Goal: Transaction & Acquisition: Purchase product/service

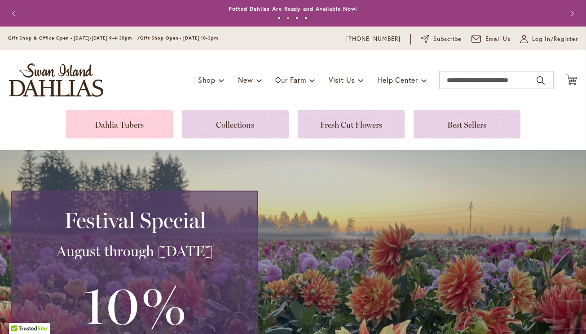
click at [129, 122] on link at bounding box center [119, 124] width 107 height 28
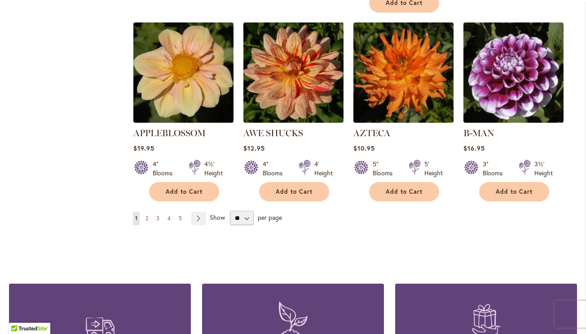
scroll to position [781, 0]
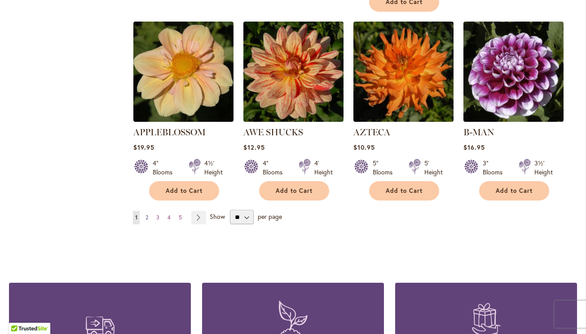
click at [147, 214] on span "2" at bounding box center [147, 217] width 3 height 7
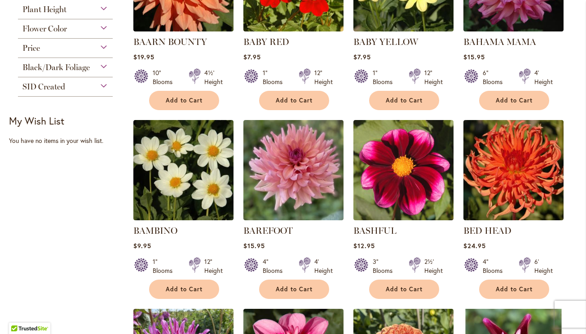
scroll to position [294, 0]
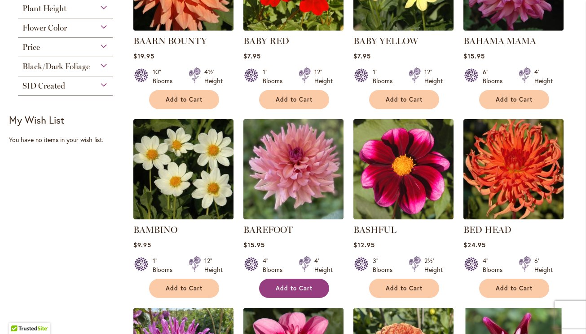
click at [296, 289] on span "Add to Cart" at bounding box center [294, 288] width 37 height 8
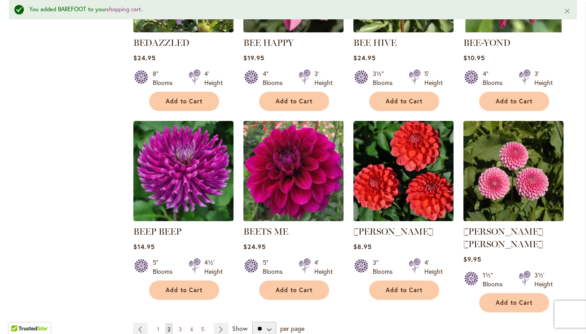
scroll to position [694, 0]
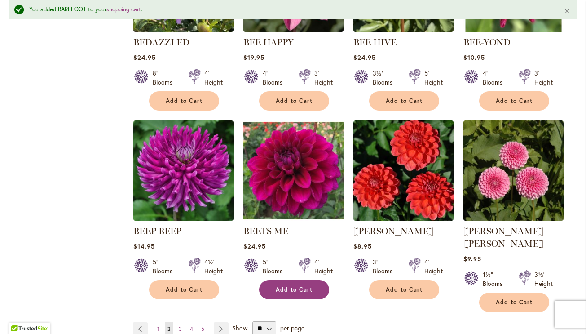
click at [296, 290] on span "Add to Cart" at bounding box center [294, 290] width 37 height 8
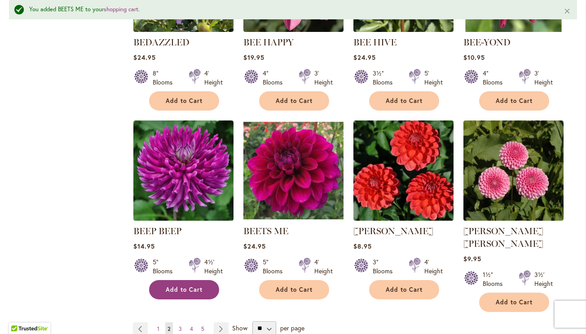
click at [171, 291] on button "Add to Cart" at bounding box center [184, 289] width 70 height 19
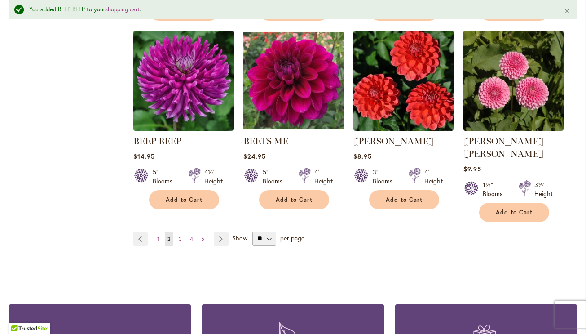
scroll to position [786, 0]
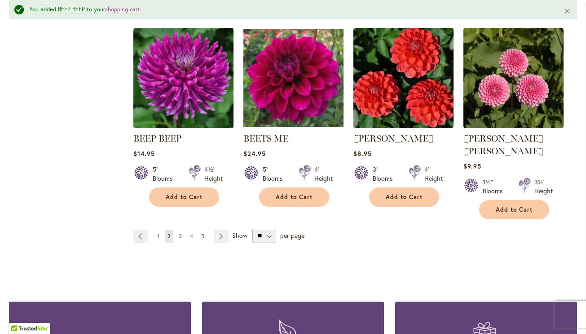
click at [180, 233] on span "3" at bounding box center [180, 236] width 3 height 7
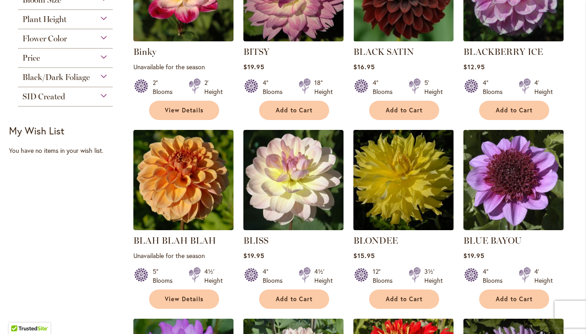
scroll to position [283, 0]
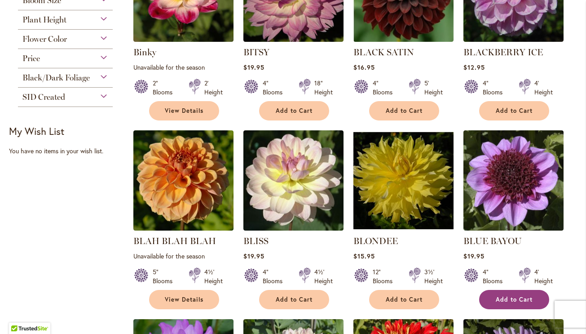
click at [501, 303] on button "Add to Cart" at bounding box center [514, 299] width 70 height 19
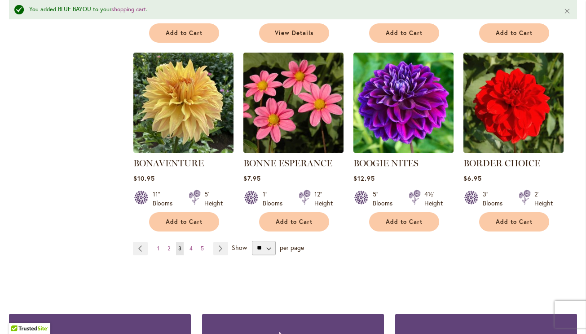
scroll to position [762, 0]
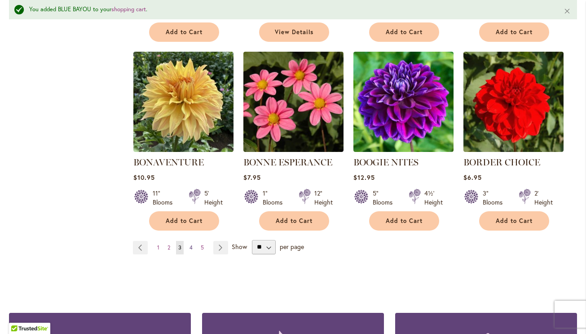
click at [189, 244] on link "Page 4" at bounding box center [191, 247] width 8 height 13
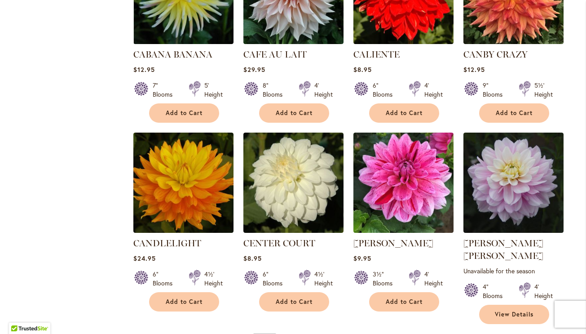
scroll to position [671, 0]
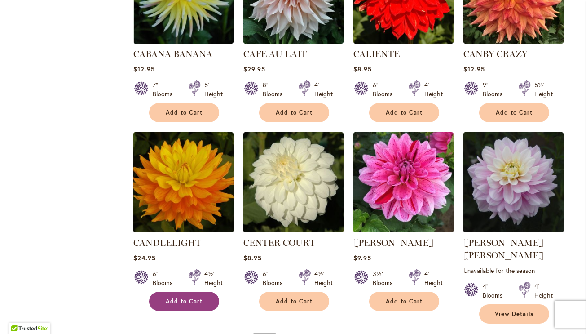
click at [186, 301] on span "Add to Cart" at bounding box center [184, 301] width 37 height 8
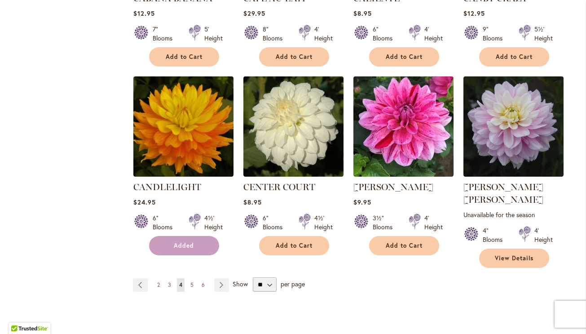
scroll to position [728, 0]
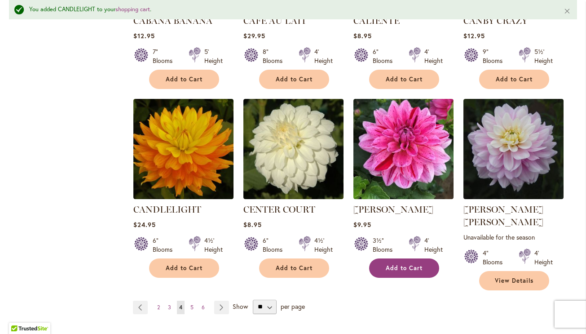
click at [420, 266] on span "Add to Cart" at bounding box center [404, 268] width 37 height 8
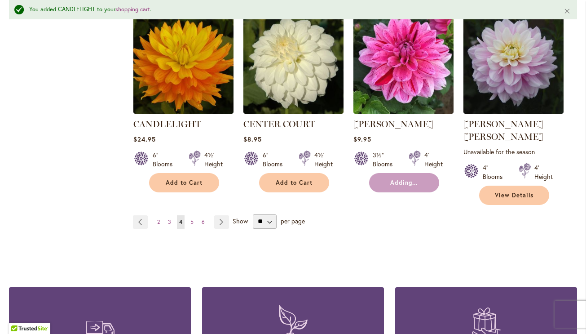
scroll to position [814, 0]
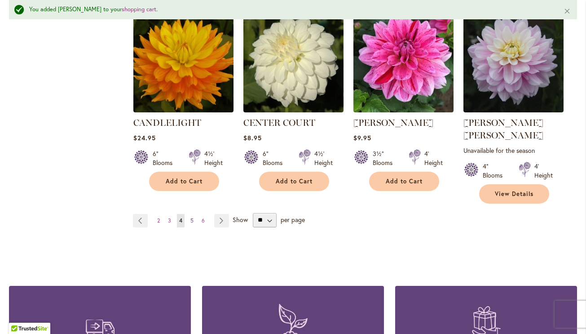
click at [191, 217] on span "5" at bounding box center [191, 220] width 3 height 7
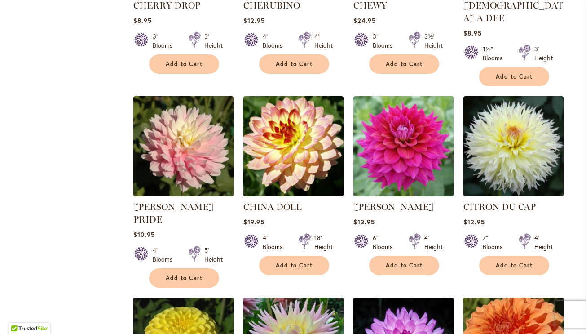
scroll to position [519, 0]
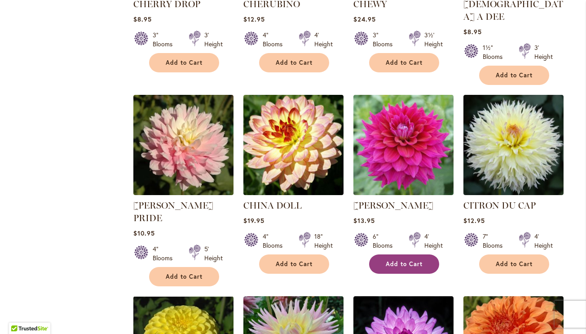
click at [422, 260] on span "Add to Cart" at bounding box center [404, 264] width 37 height 8
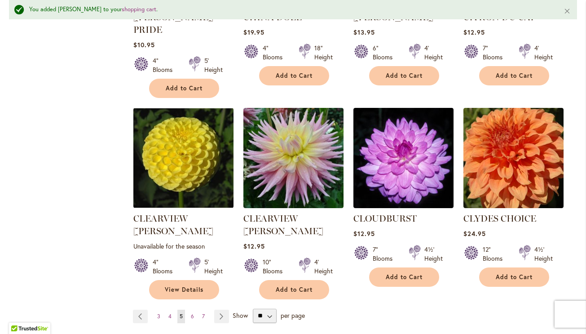
scroll to position [737, 0]
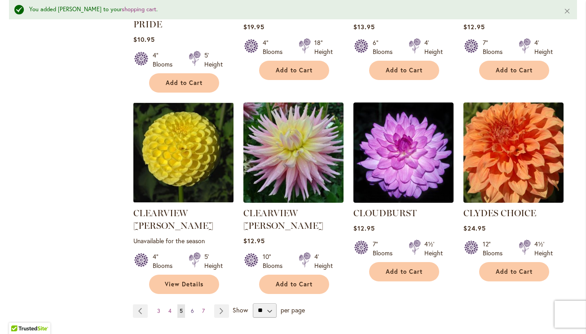
click at [193, 307] on span "6" at bounding box center [192, 310] width 3 height 7
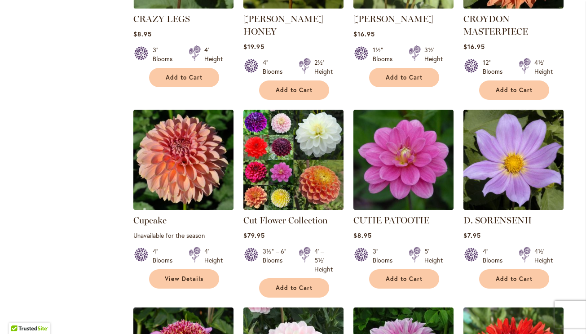
scroll to position [517, 0]
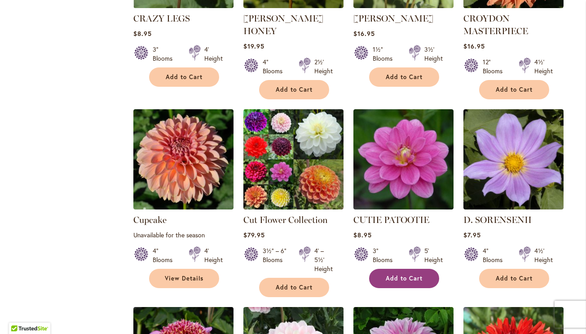
click at [408, 274] on span "Add to Cart" at bounding box center [404, 278] width 37 height 8
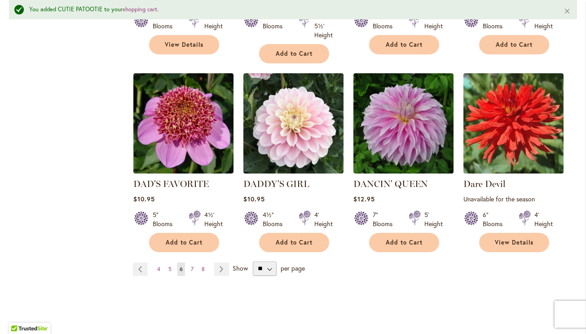
scroll to position [781, 0]
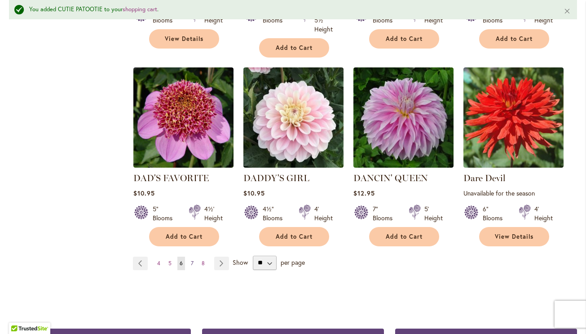
click at [192, 260] on span "7" at bounding box center [192, 263] width 3 height 7
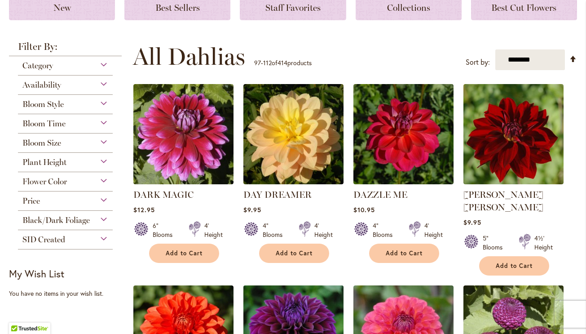
scroll to position [148, 0]
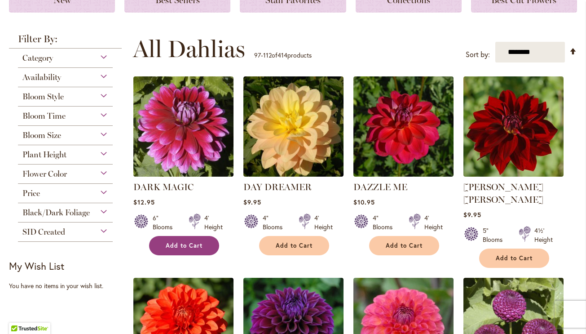
click at [186, 239] on button "Add to Cart" at bounding box center [184, 245] width 70 height 19
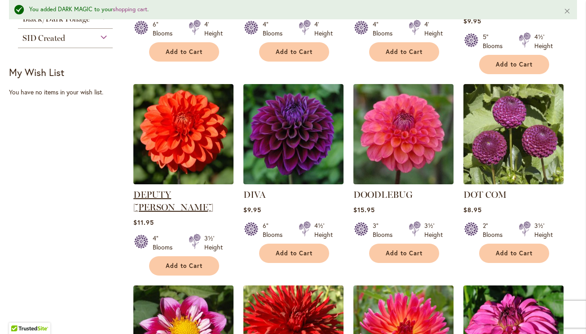
scroll to position [370, 0]
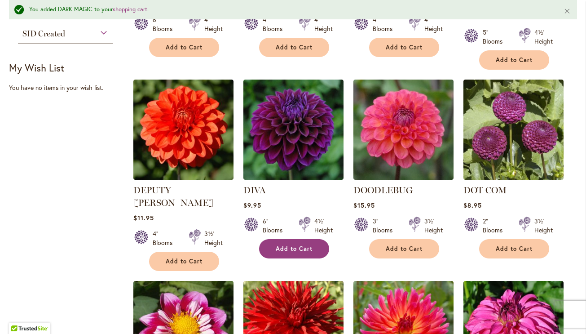
click at [307, 245] on span "Add to Cart" at bounding box center [294, 249] width 37 height 8
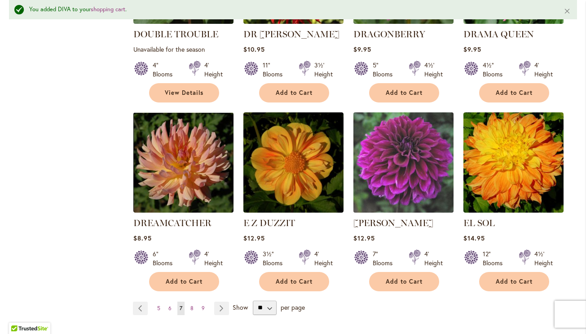
scroll to position [727, 0]
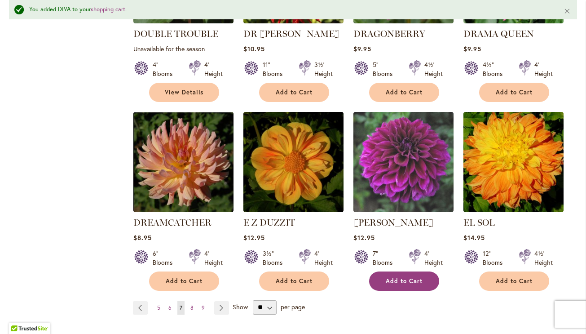
click at [404, 277] on span "Add to Cart" at bounding box center [404, 281] width 37 height 8
click at [190, 304] on span "8" at bounding box center [191, 307] width 3 height 7
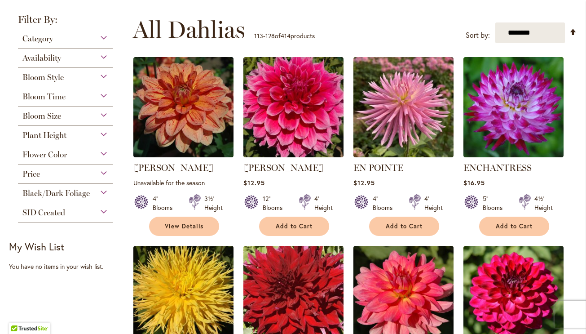
scroll to position [169, 0]
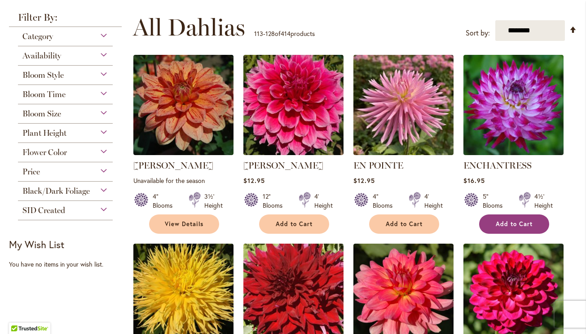
click at [528, 221] on span "Add to Cart" at bounding box center [514, 224] width 37 height 8
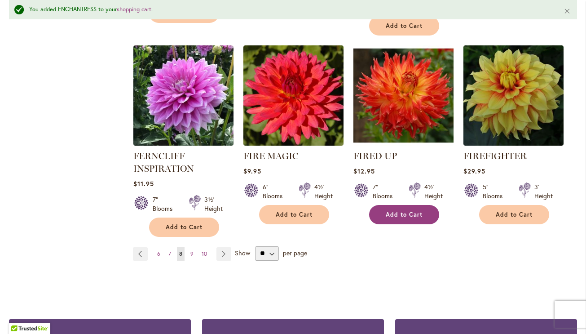
scroll to position [791, 0]
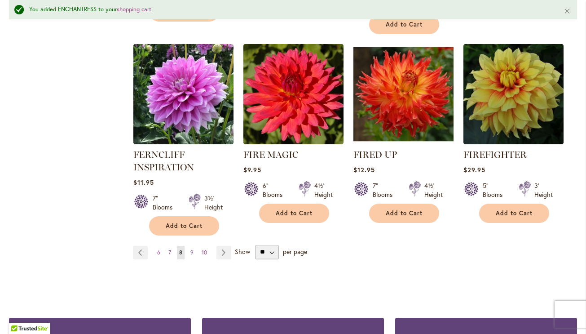
click at [191, 249] on span "9" at bounding box center [191, 252] width 3 height 7
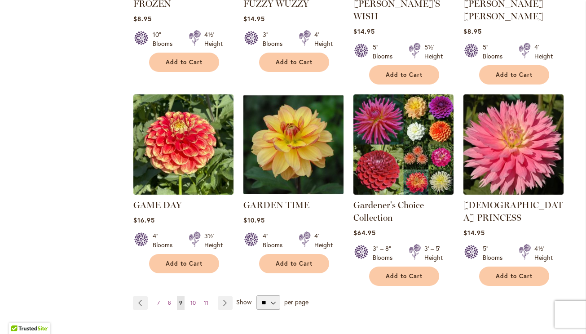
scroll to position [734, 0]
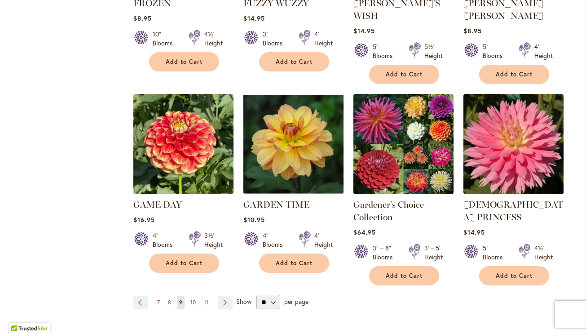
click at [192, 299] on span "10" at bounding box center [192, 302] width 5 height 7
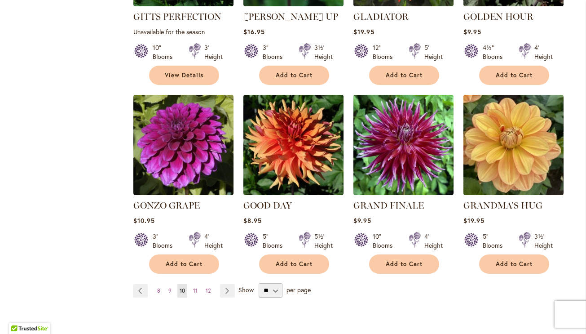
scroll to position [708, 0]
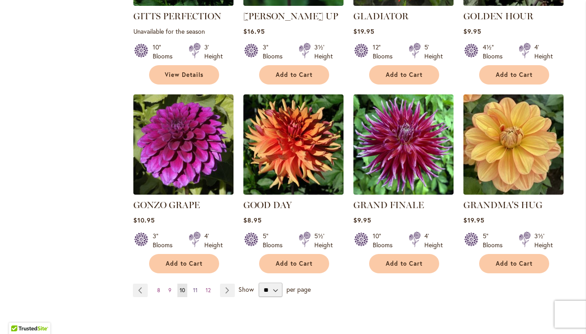
click at [194, 287] on span "11" at bounding box center [195, 290] width 4 height 7
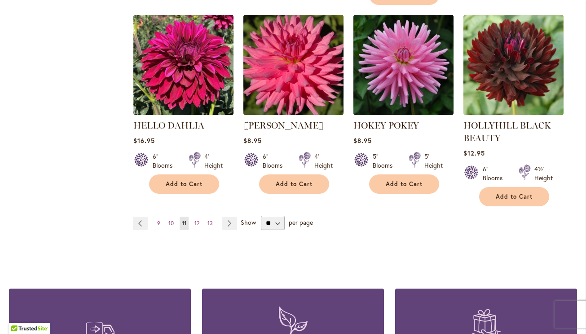
scroll to position [829, 0]
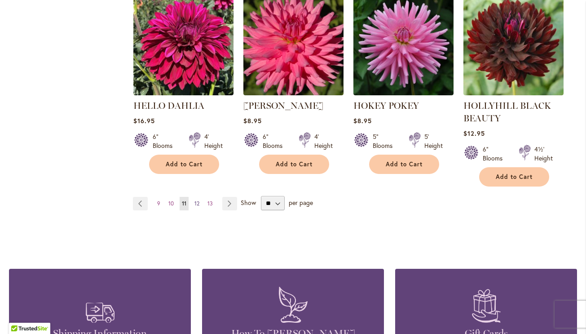
click at [196, 200] on span "12" at bounding box center [196, 203] width 5 height 7
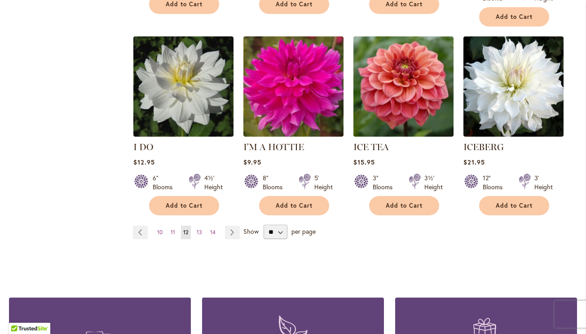
scroll to position [775, 0]
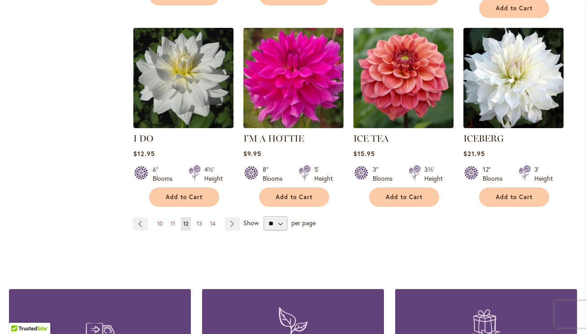
click at [202, 220] on span "13" at bounding box center [199, 223] width 5 height 7
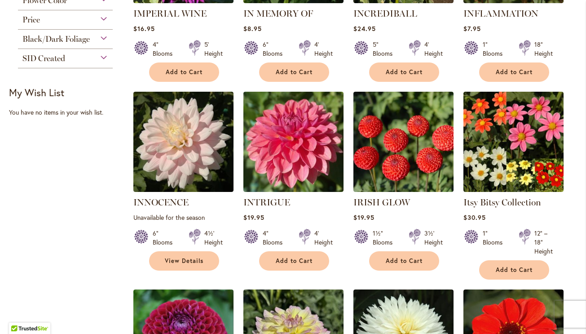
scroll to position [323, 0]
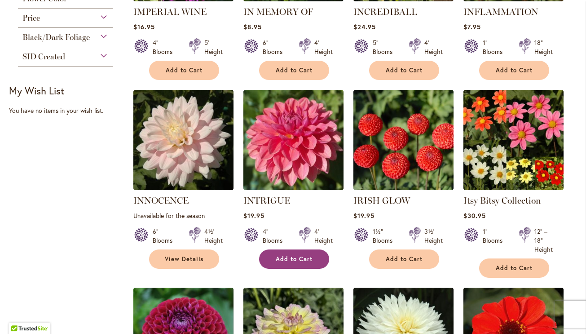
click at [290, 259] on span "Add to Cart" at bounding box center [294, 259] width 37 height 8
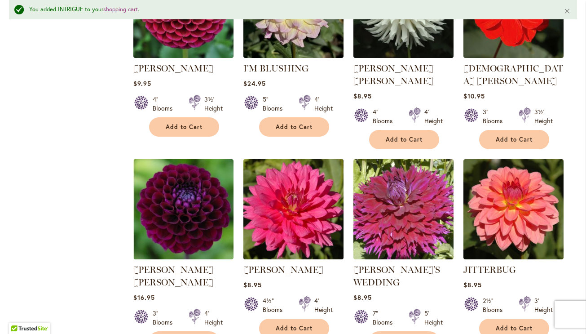
scroll to position [677, 0]
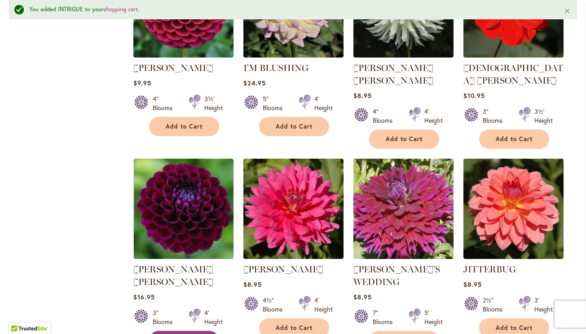
click at [190, 333] on span "Add to Cart" at bounding box center [184, 340] width 37 height 8
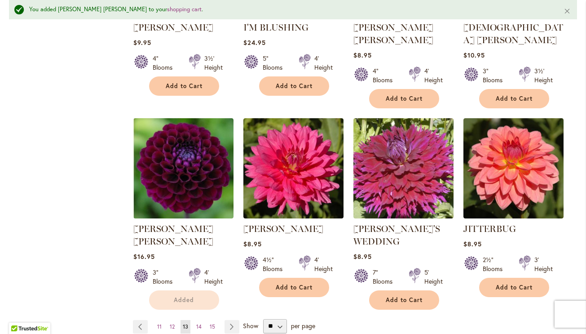
scroll to position [721, 0]
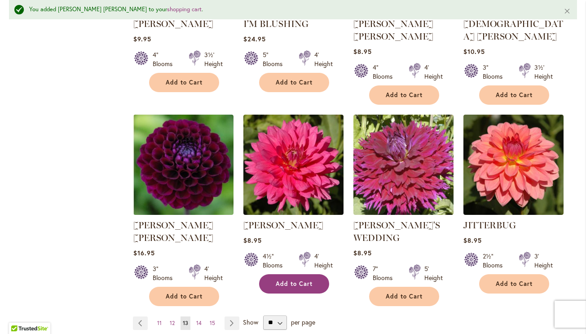
click at [307, 280] on span "Add to Cart" at bounding box center [294, 284] width 37 height 8
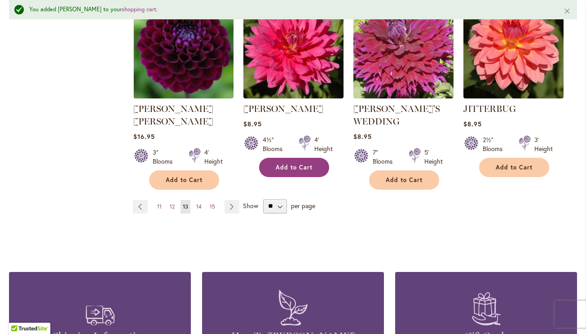
scroll to position [838, 0]
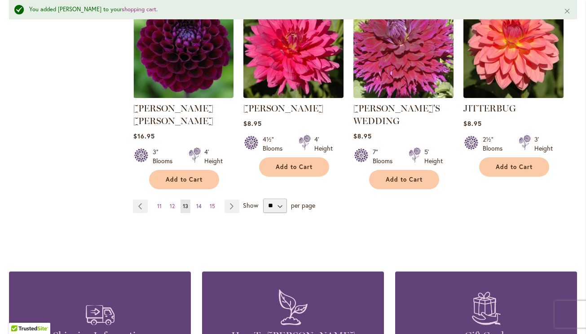
click at [199, 203] on span "14" at bounding box center [198, 206] width 5 height 7
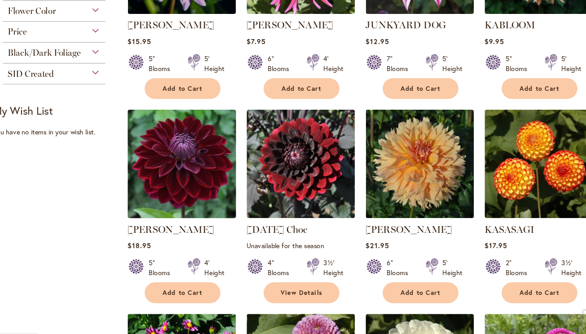
scroll to position [298, 0]
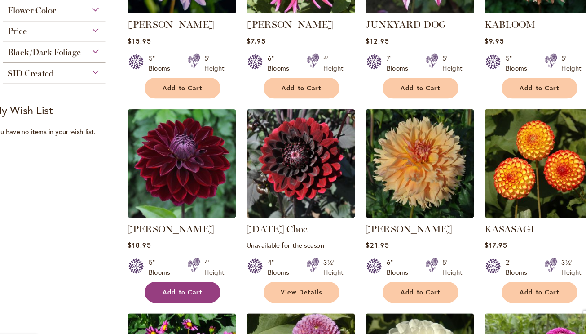
click at [181, 280] on span "Add to Cart" at bounding box center [184, 284] width 37 height 8
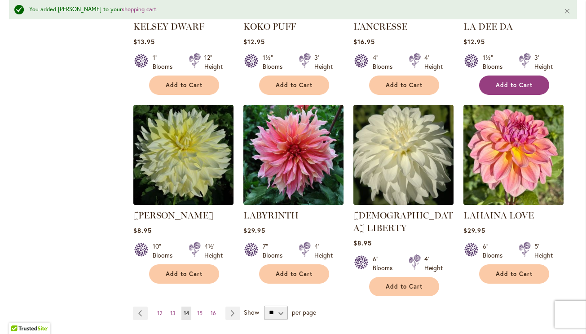
scroll to position [748, 0]
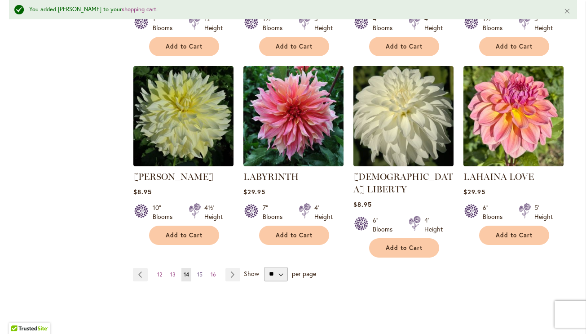
click at [199, 271] on span "15" at bounding box center [199, 274] width 5 height 7
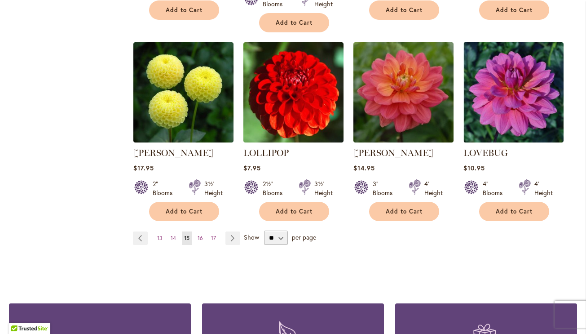
scroll to position [774, 0]
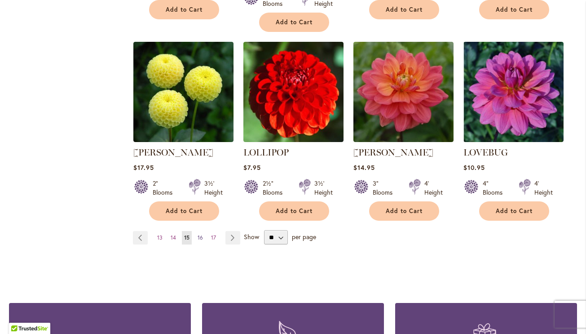
click at [199, 234] on span "16" at bounding box center [200, 237] width 5 height 7
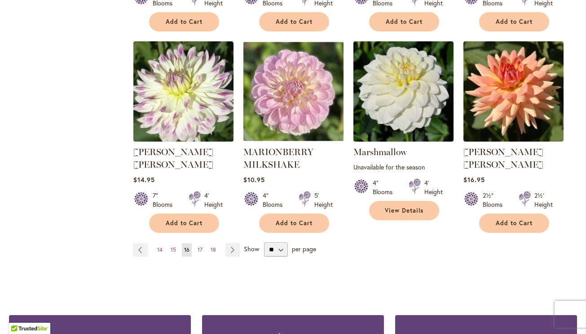
scroll to position [762, 0]
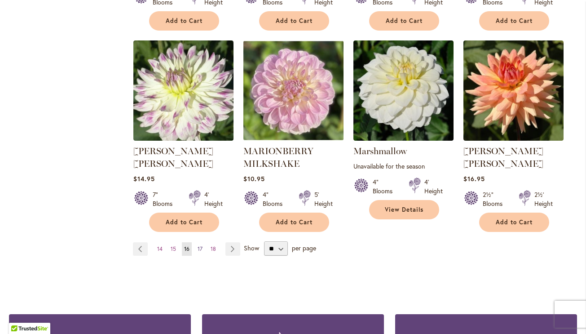
click at [198, 245] on span "17" at bounding box center [200, 248] width 5 height 7
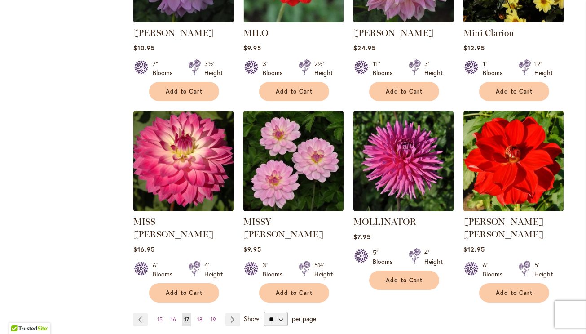
scroll to position [787, 0]
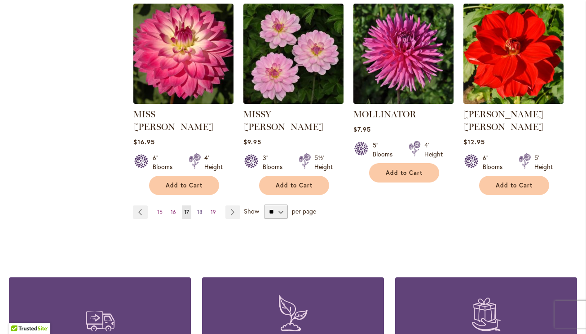
click at [199, 208] on span "18" at bounding box center [199, 211] width 5 height 7
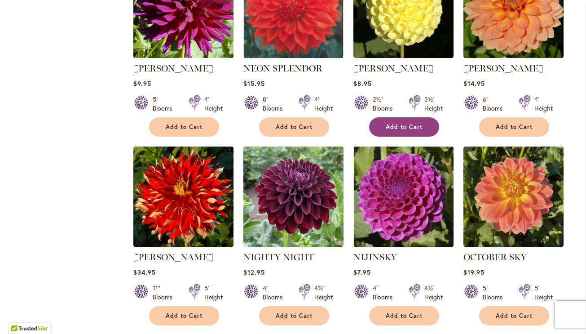
scroll to position [658, 0]
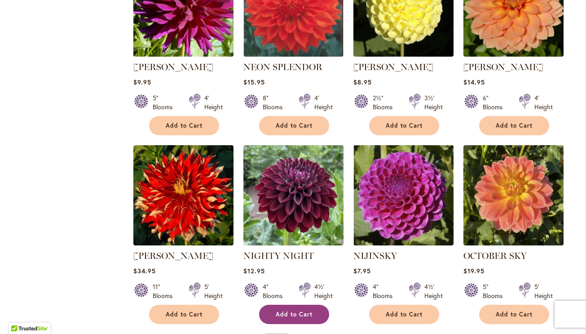
click at [303, 310] on span "Add to Cart" at bounding box center [294, 314] width 37 height 8
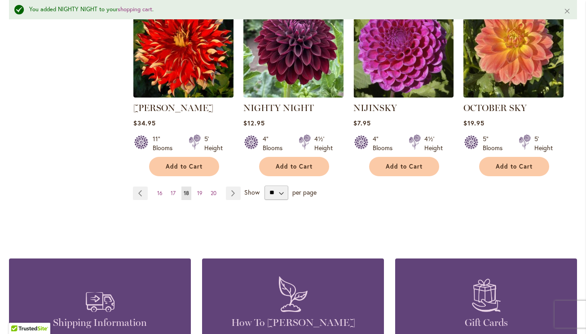
scroll to position [837, 0]
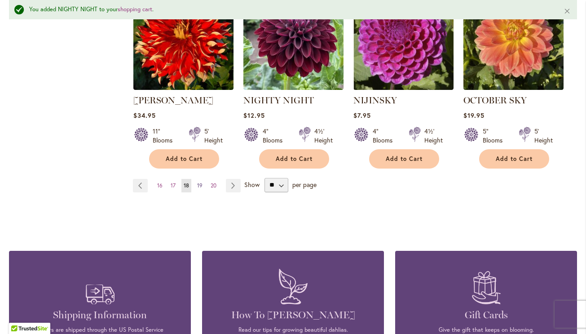
click at [199, 182] on span "19" at bounding box center [199, 185] width 5 height 7
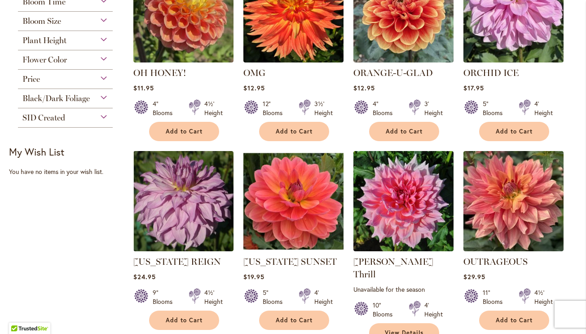
scroll to position [264, 0]
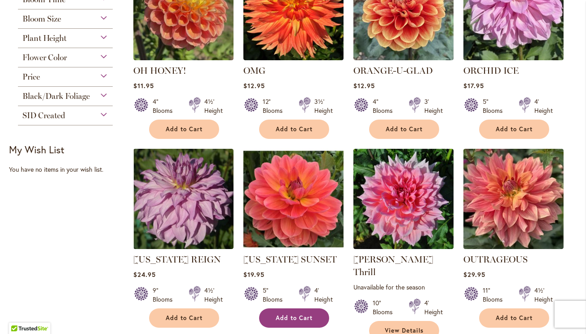
click at [287, 318] on span "Add to Cart" at bounding box center [294, 318] width 37 height 8
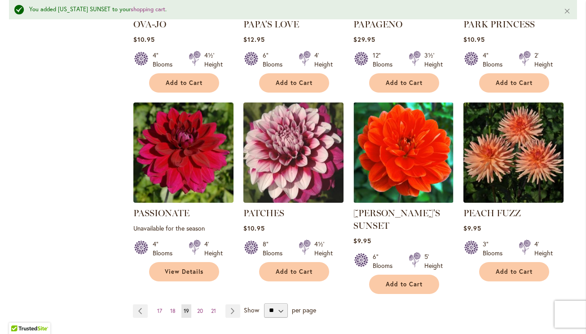
scroll to position [747, 0]
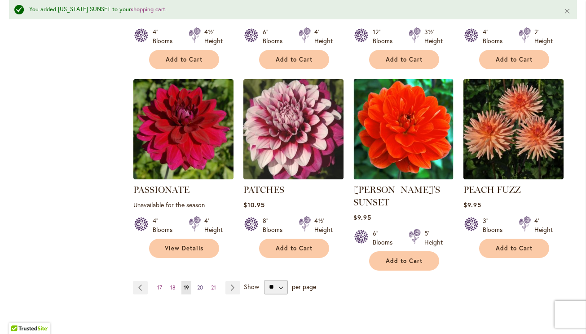
click at [199, 284] on span "20" at bounding box center [200, 287] width 6 height 7
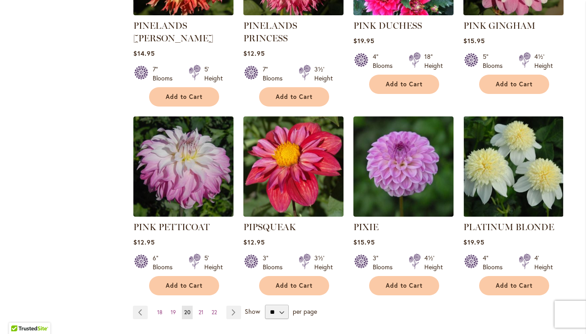
scroll to position [759, 0]
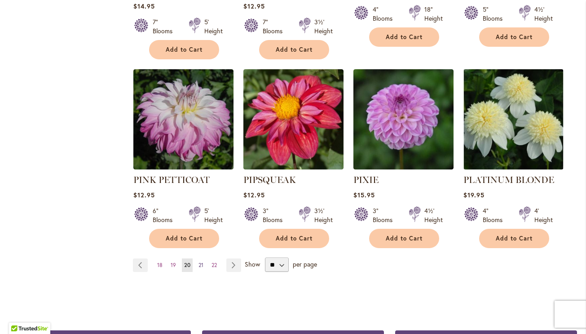
click at [201, 261] on span "21" at bounding box center [201, 264] width 5 height 7
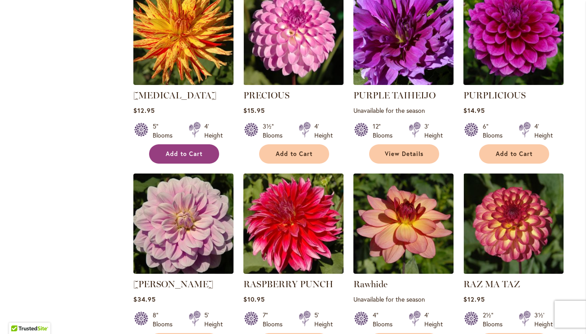
scroll to position [441, 0]
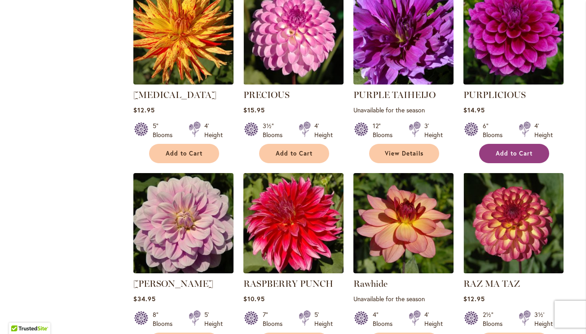
click at [504, 155] on span "Add to Cart" at bounding box center [514, 154] width 37 height 8
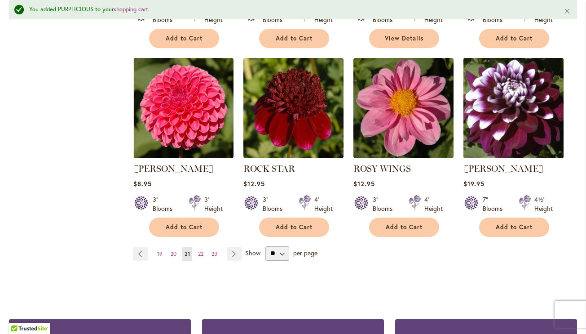
scroll to position [770, 0]
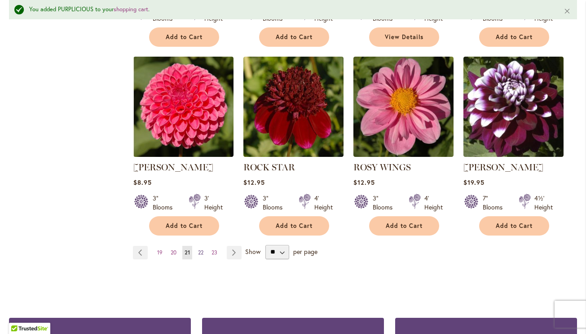
click at [203, 249] on span "22" at bounding box center [200, 252] width 5 height 7
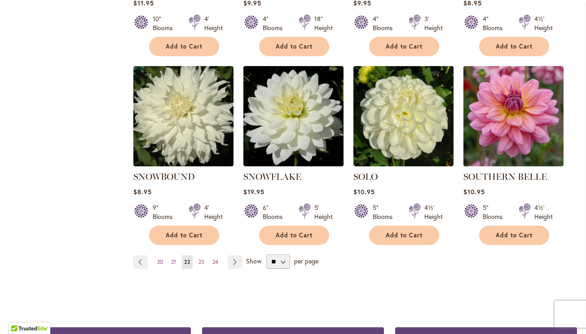
scroll to position [739, 0]
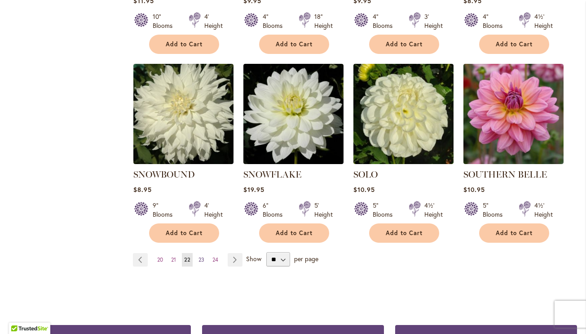
click at [200, 256] on span "23" at bounding box center [202, 259] width 6 height 7
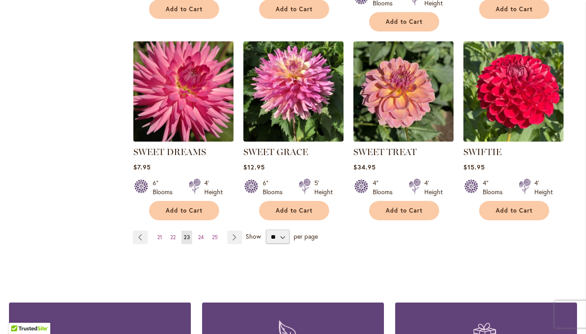
scroll to position [763, 0]
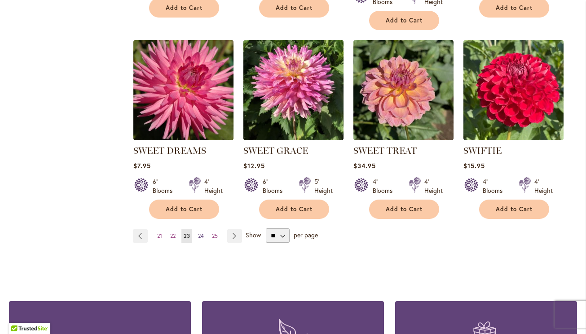
click at [201, 232] on span "24" at bounding box center [201, 235] width 6 height 7
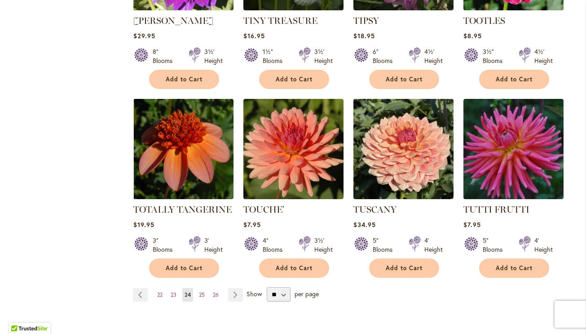
scroll to position [709, 0]
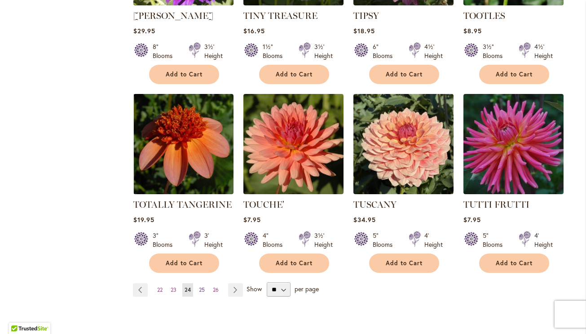
click at [202, 286] on span "25" at bounding box center [202, 289] width 6 height 7
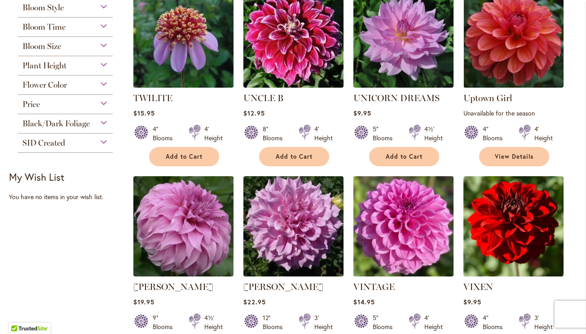
scroll to position [236, 0]
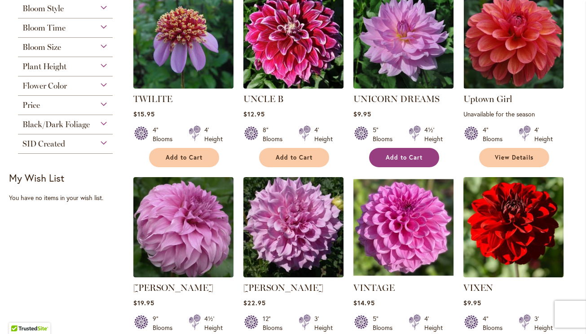
click at [406, 161] on button "Add to Cart" at bounding box center [404, 157] width 70 height 19
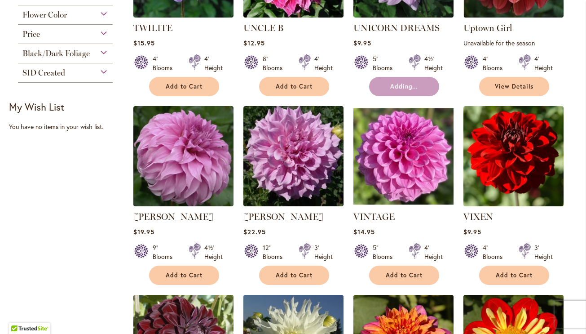
scroll to position [318, 0]
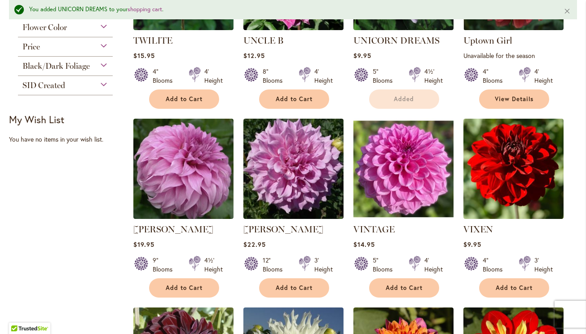
click at [410, 262] on div at bounding box center [415, 265] width 12 height 18
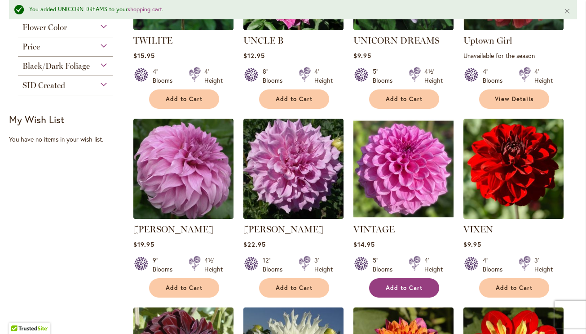
click at [410, 287] on span "Add to Cart" at bounding box center [404, 288] width 37 height 8
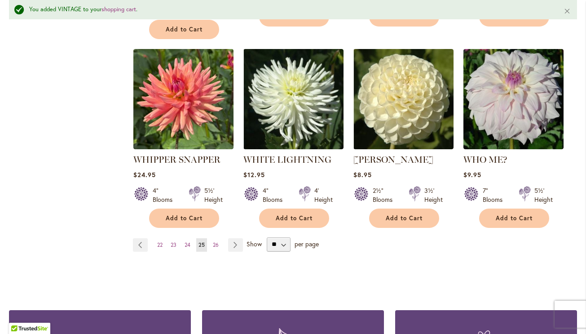
scroll to position [783, 0]
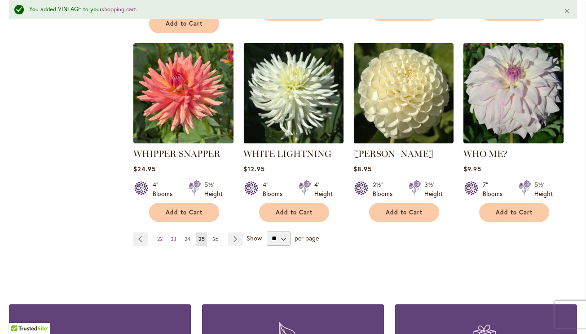
click at [216, 235] on span "26" at bounding box center [216, 238] width 6 height 7
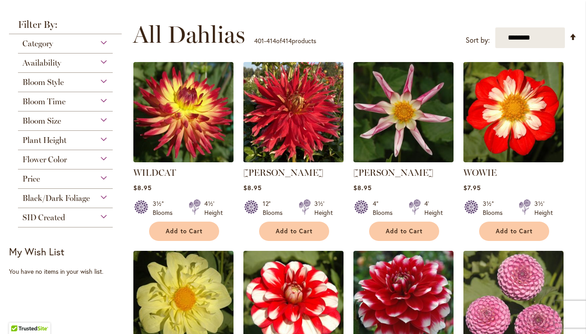
scroll to position [38, 0]
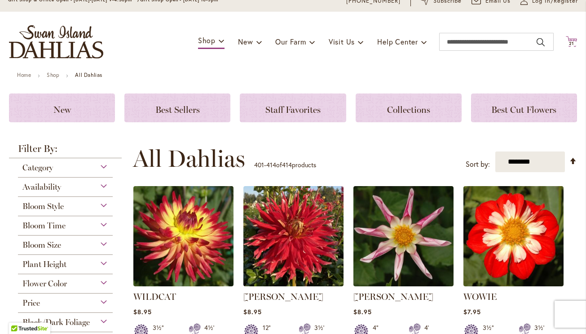
click at [572, 40] on icon "Cart .cls-1 { fill: #231f20; }" at bounding box center [571, 41] width 11 height 11
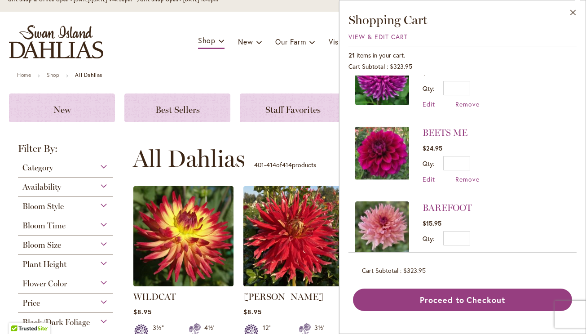
scroll to position [0, 0]
click at [376, 37] on span "View & Edit Cart" at bounding box center [378, 36] width 59 height 9
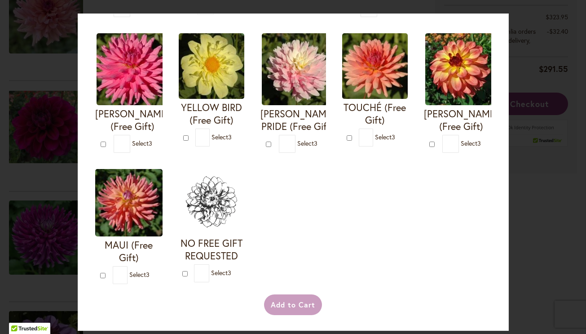
scroll to position [368, 0]
click at [565, 149] on div "Your Order Qualifies for Bonus Dahlias ( Select 3 ) Add to Cart I'M A HOTTIE (F…" at bounding box center [293, 167] width 586 height 334
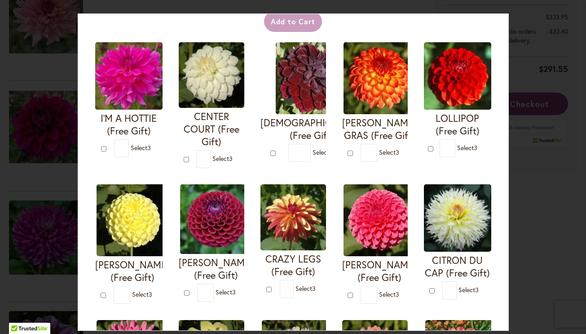
scroll to position [71, 0]
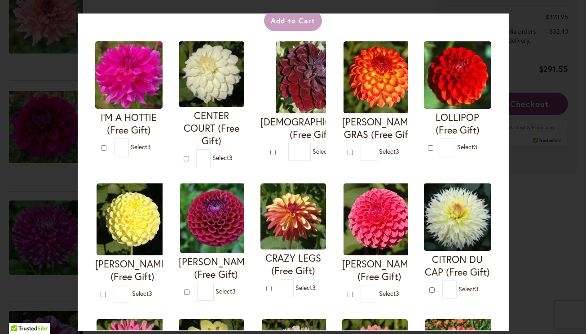
click at [351, 147] on div at bounding box center [352, 151] width 8 height 9
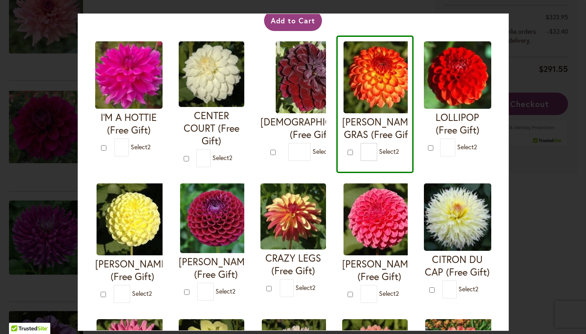
type input "*"
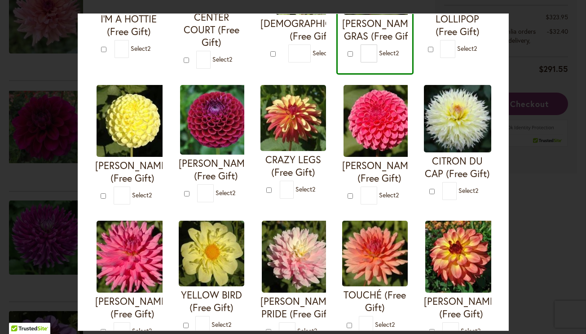
scroll to position [175, 0]
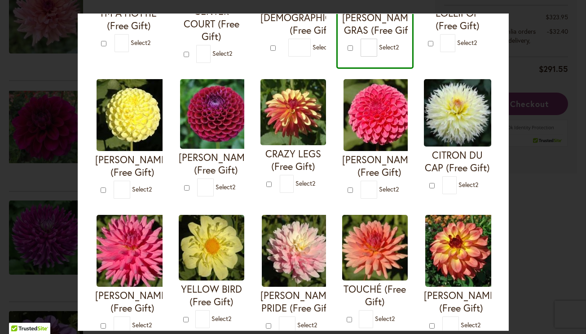
click at [183, 186] on form "[PERSON_NAME] (Free Gift) * 2" at bounding box center [212, 137] width 66 height 117
type input "*"
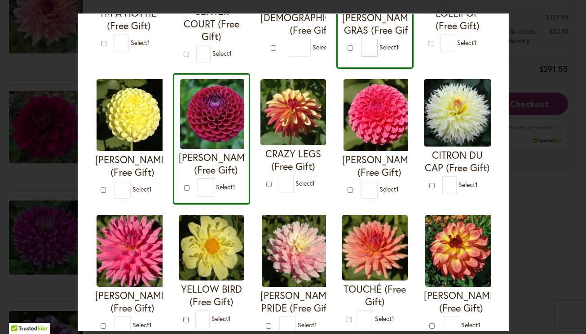
type input "*"
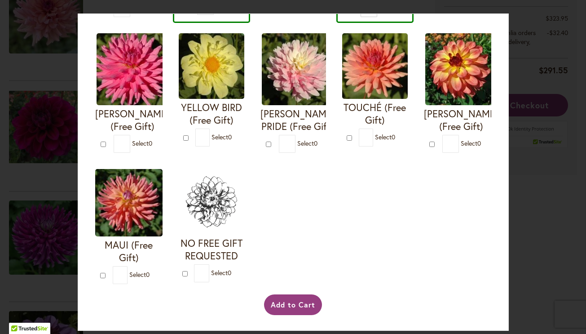
scroll to position [0, 0]
click at [294, 307] on button "Add to Cart" at bounding box center [293, 304] width 58 height 21
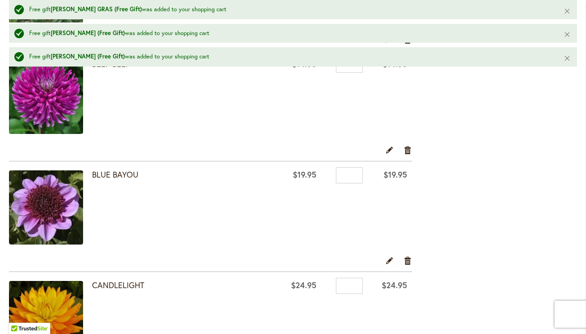
scroll to position [464, 0]
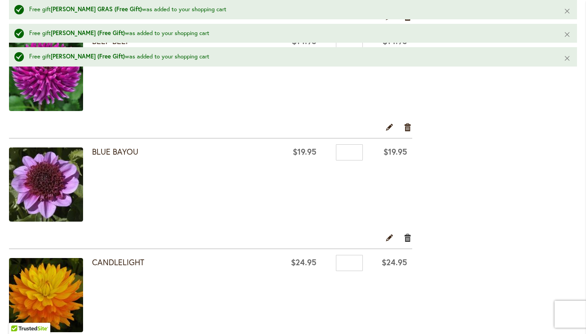
click at [407, 239] on link "Remove item" at bounding box center [408, 238] width 9 height 10
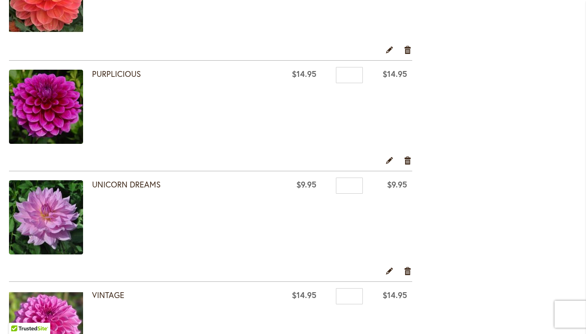
scroll to position [2018, 0]
click at [408, 158] on link "Remove item" at bounding box center [408, 160] width 9 height 10
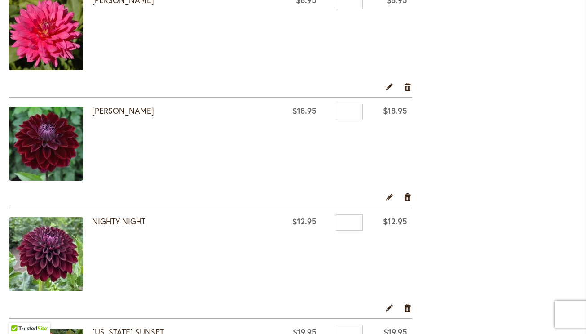
scroll to position [1648, 0]
